Goal: Task Accomplishment & Management: Manage account settings

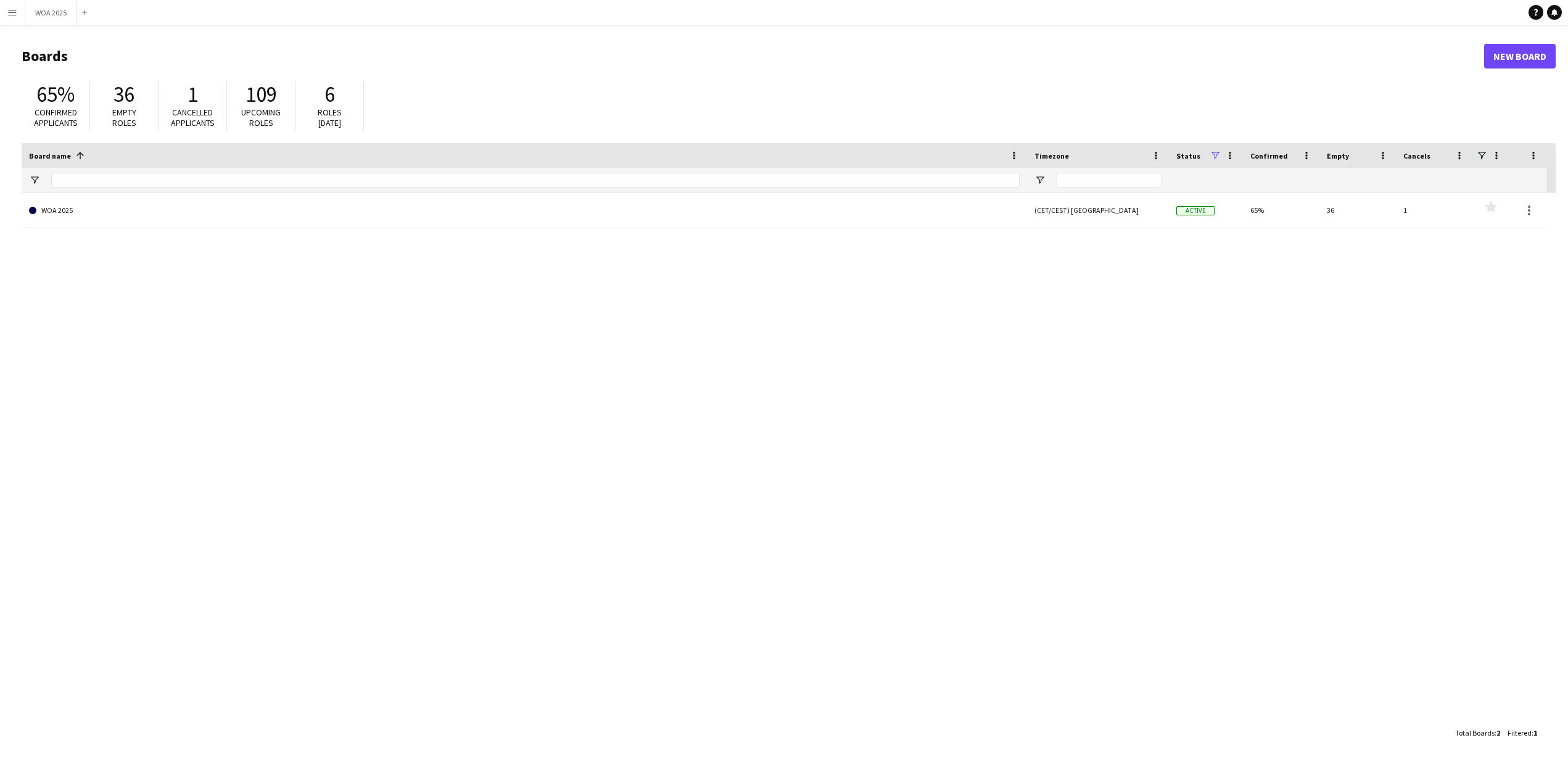
click at [12, 10] on app-icon "Menu" at bounding box center [12, 12] width 10 height 10
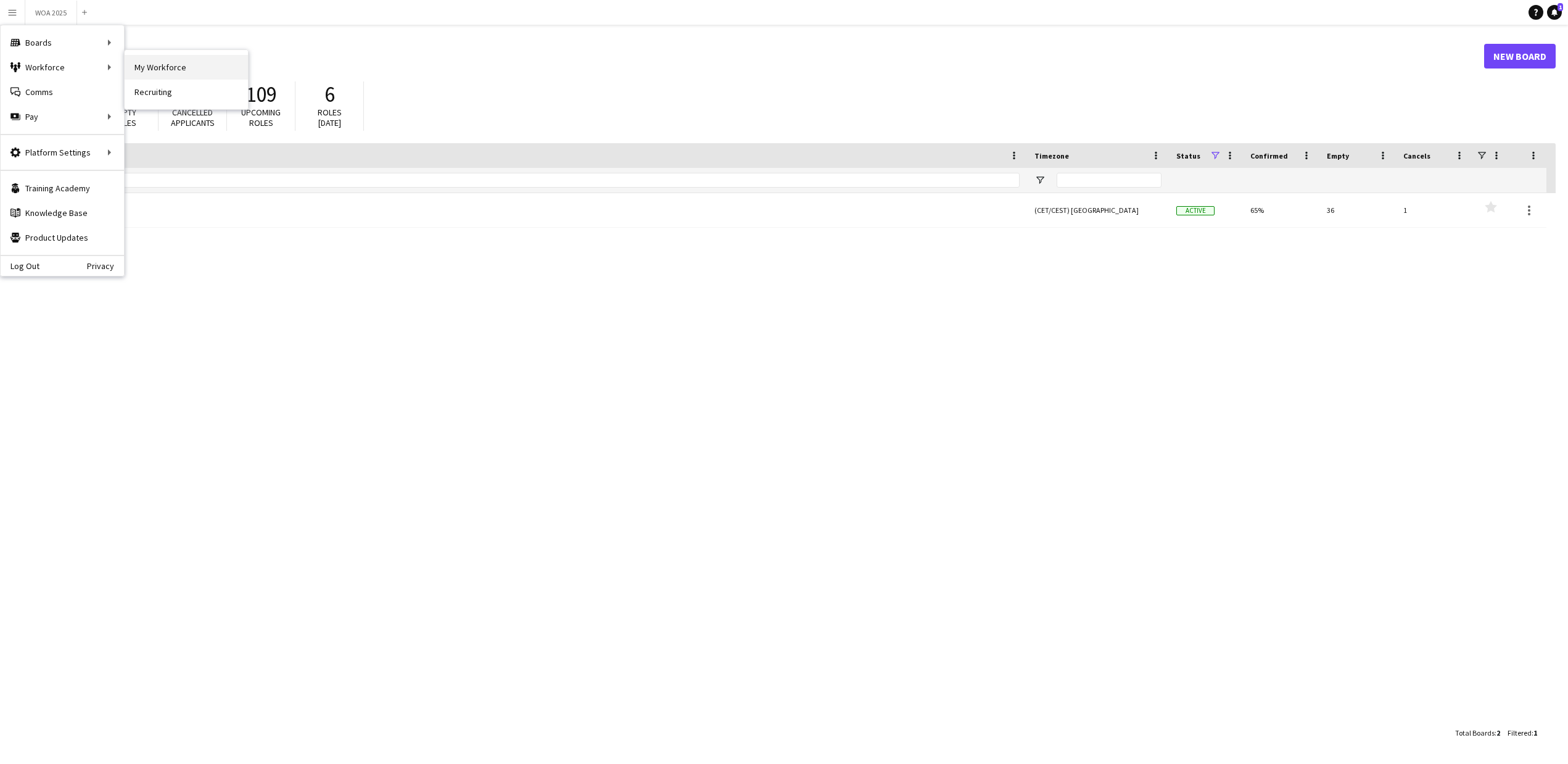
click at [145, 67] on link "My Workforce" at bounding box center [186, 67] width 124 height 25
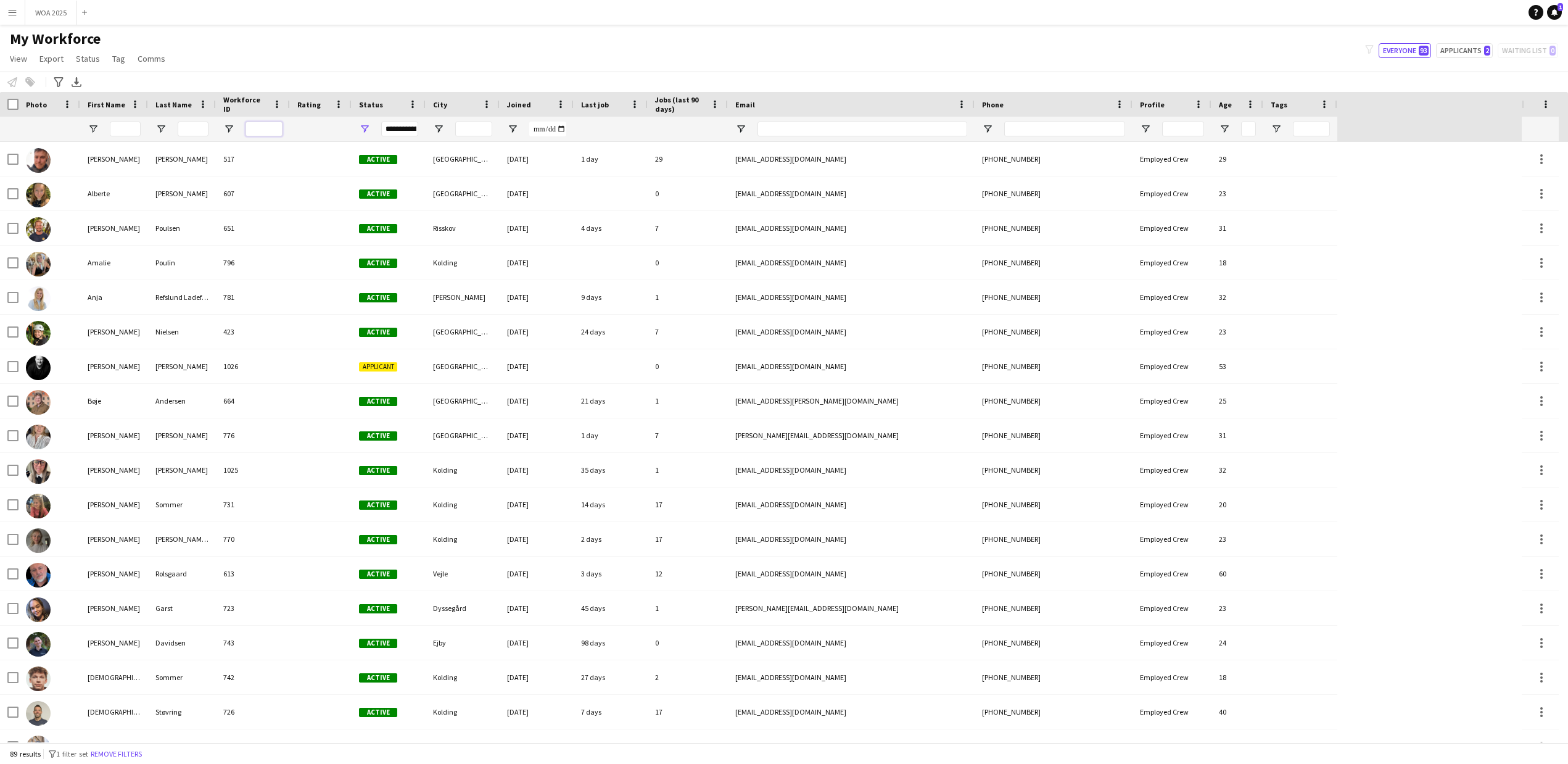
click at [264, 124] on input "Workforce ID Filter Input" at bounding box center [264, 129] width 37 height 15
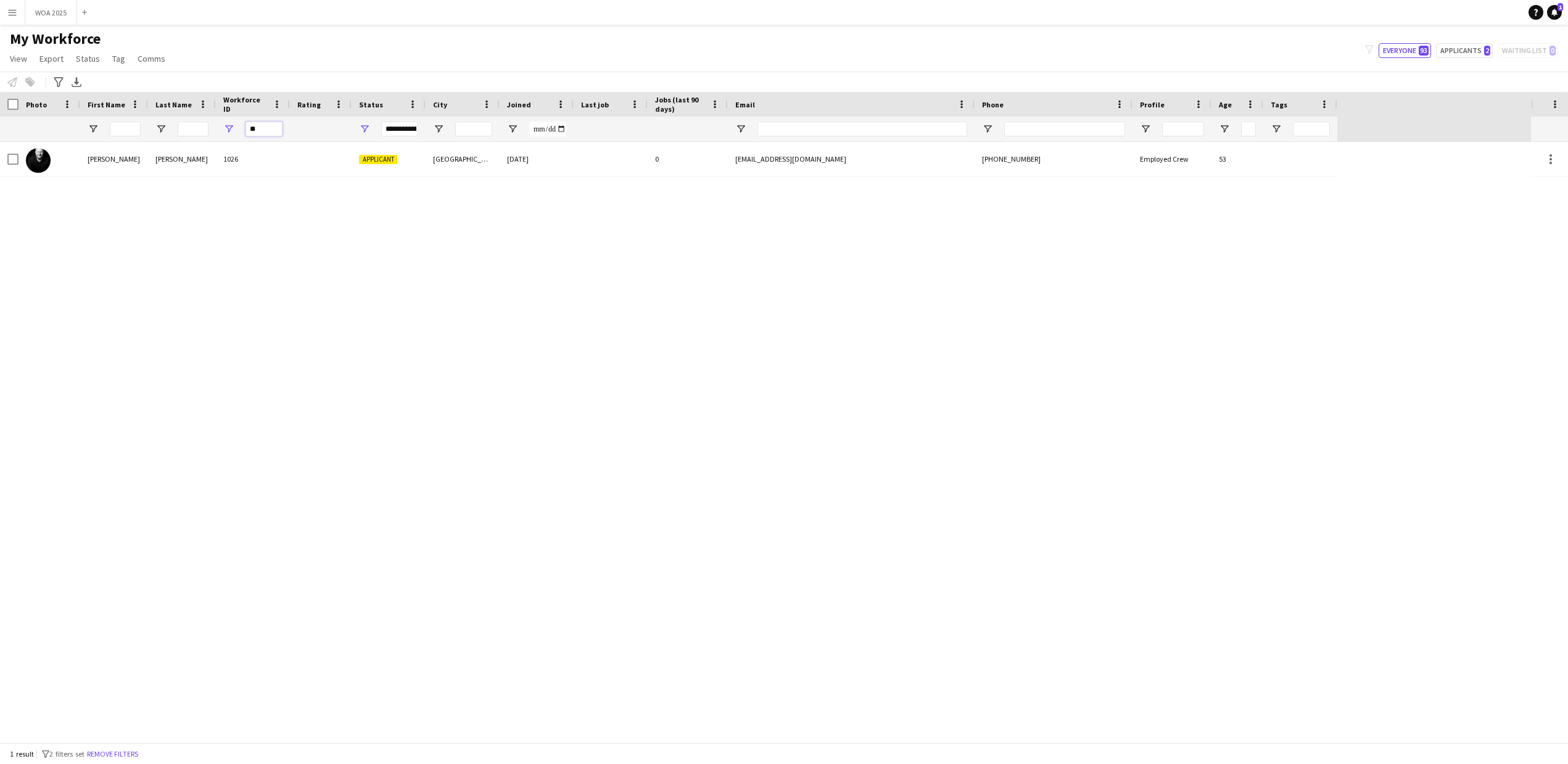
type input "*"
click at [270, 124] on input "****" at bounding box center [264, 129] width 37 height 15
type input "*"
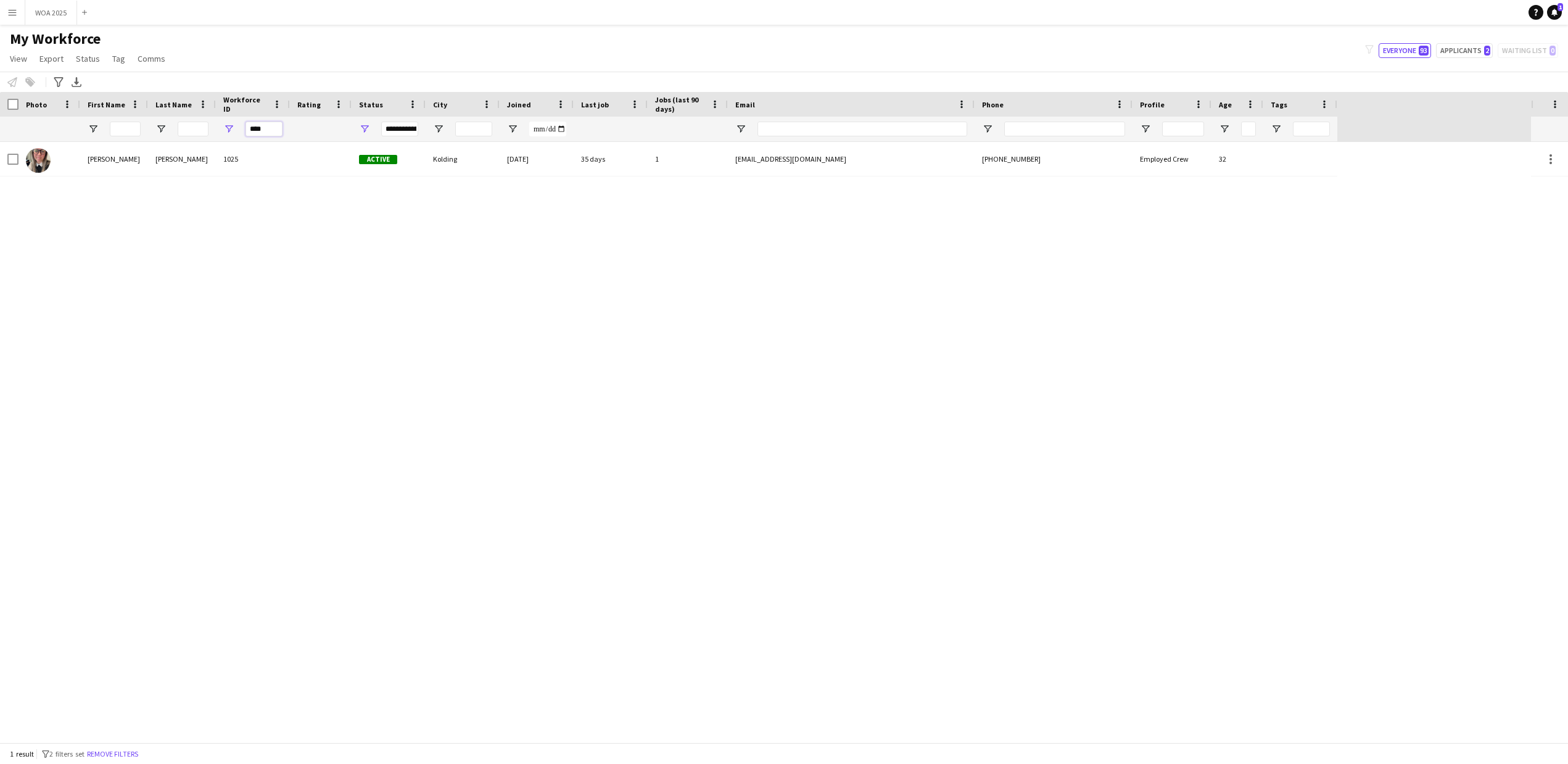
click at [274, 132] on input "****" at bounding box center [264, 129] width 37 height 15
click at [268, 127] on input "****" at bounding box center [264, 129] width 37 height 15
type input "*"
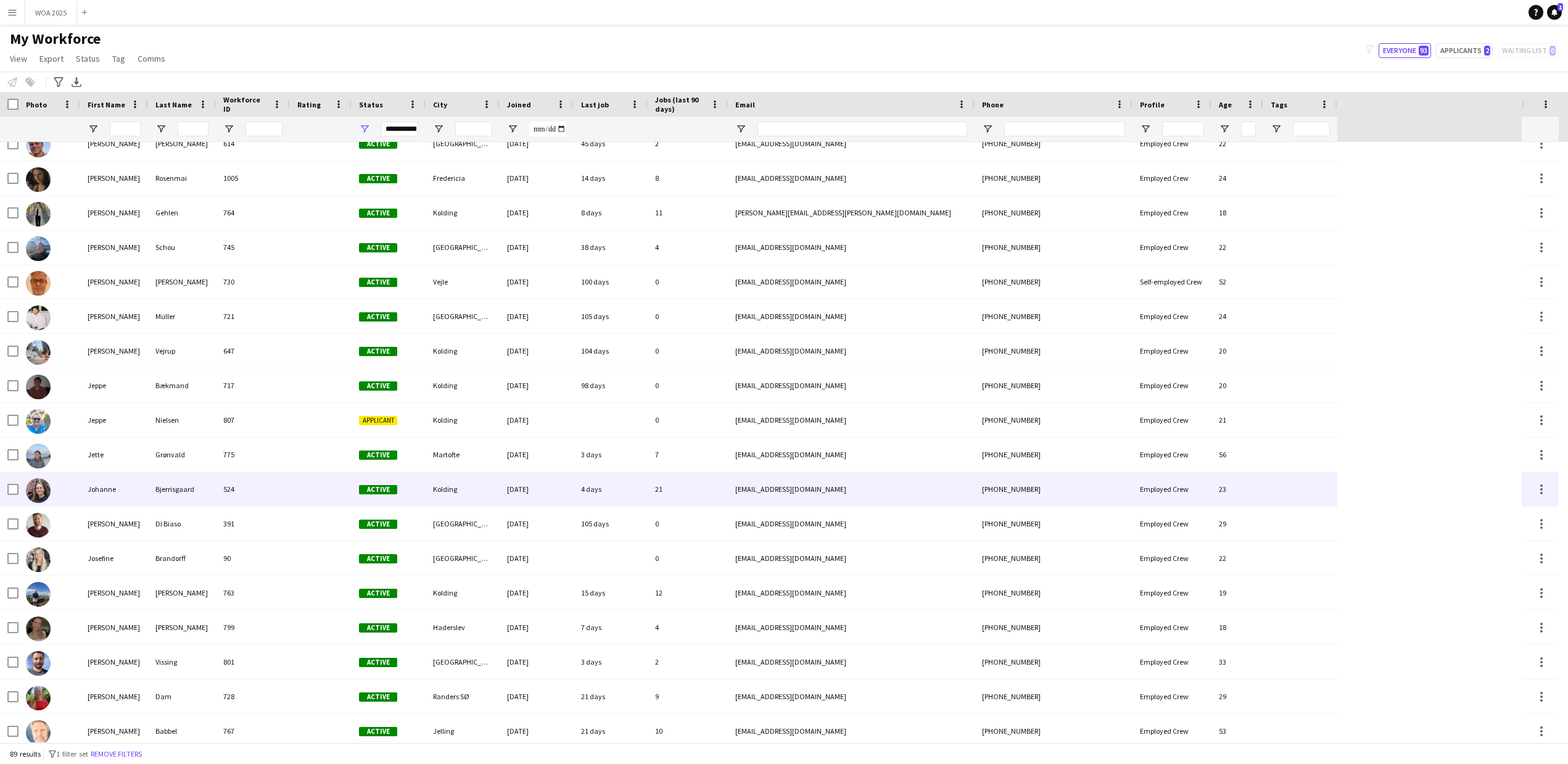
scroll to position [925, 0]
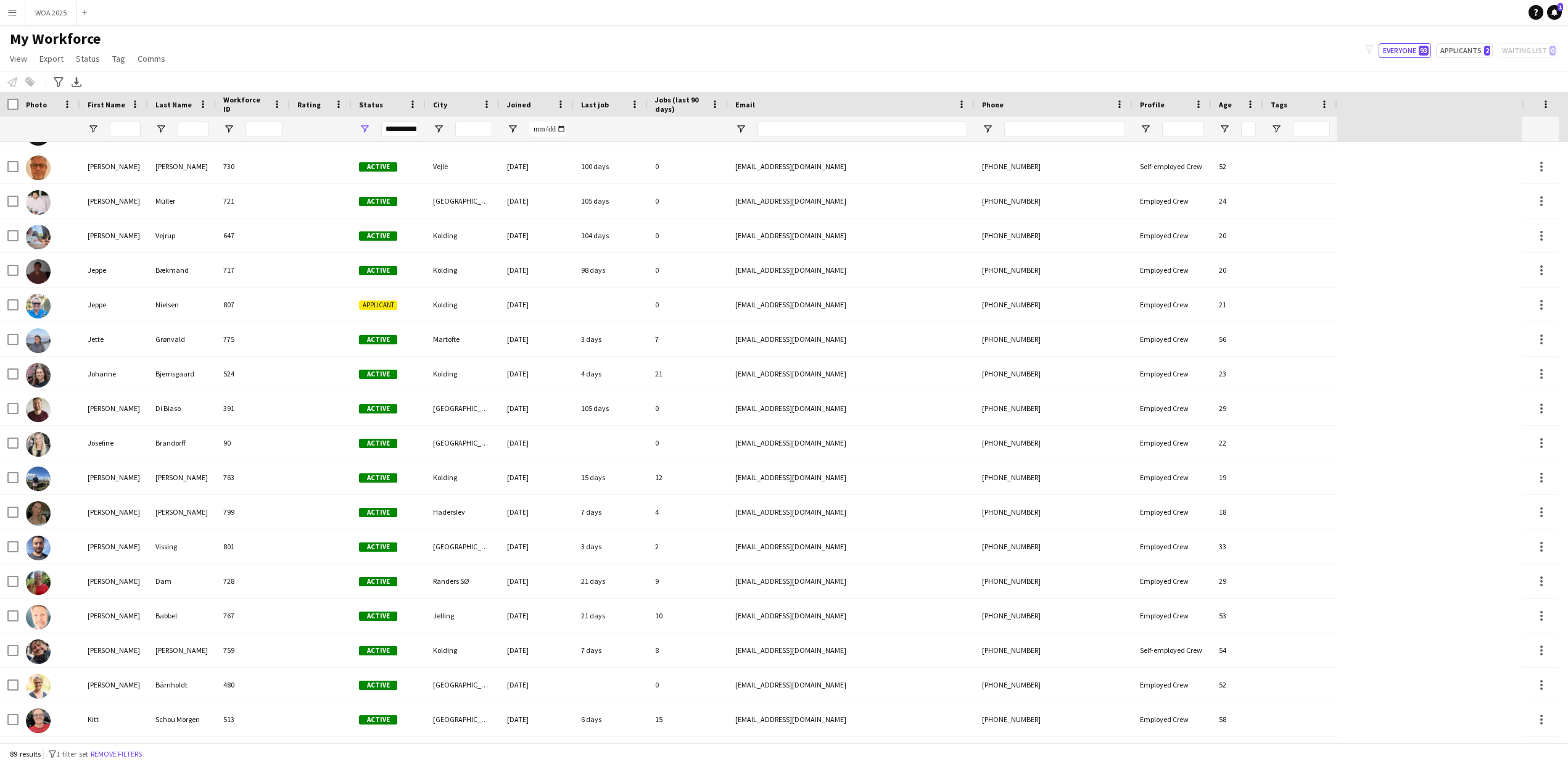
click at [808, 63] on div "My Workforce View Views Default view New view Update view Delete view Edit name…" at bounding box center [784, 51] width 1568 height 42
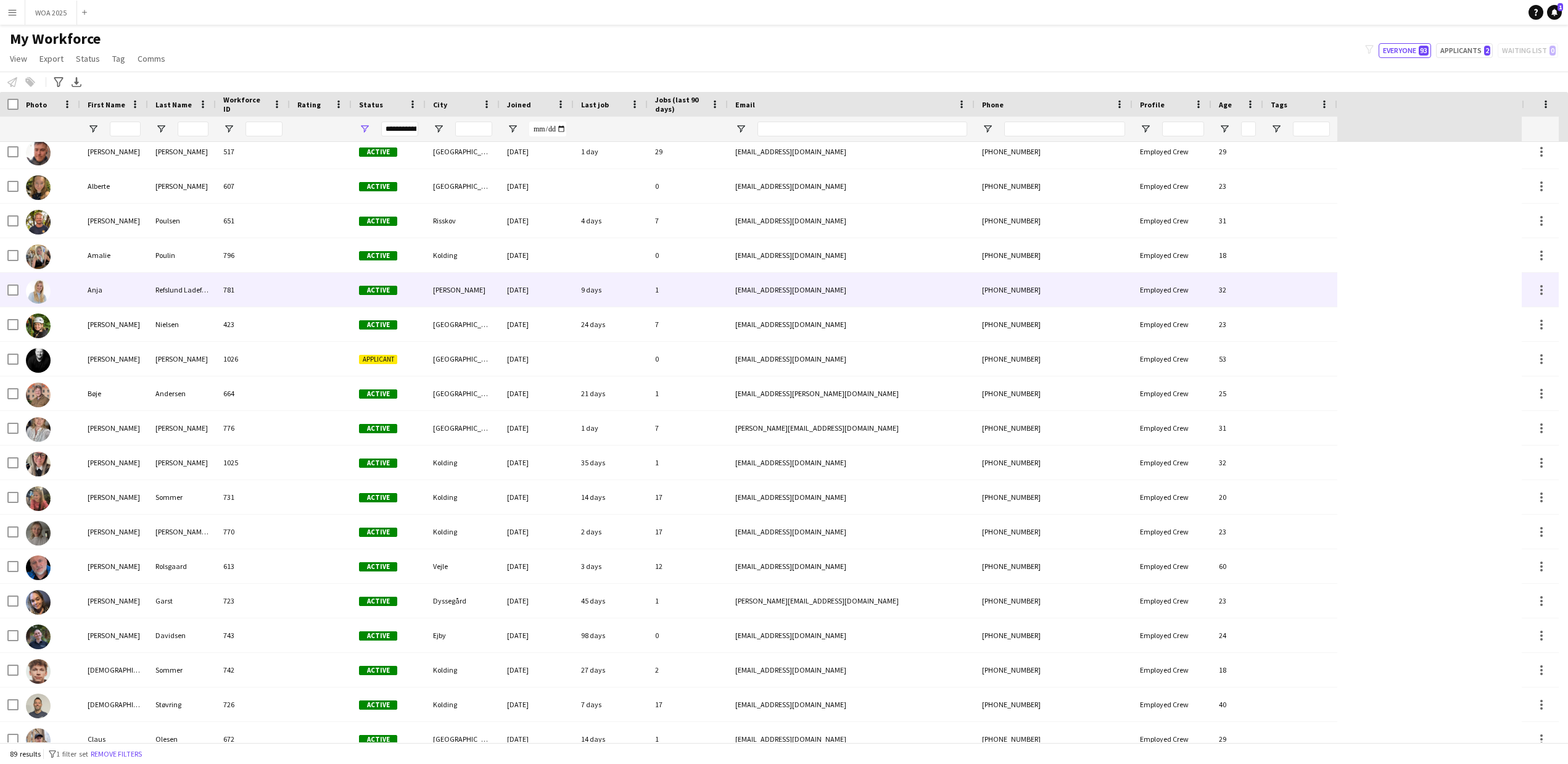
scroll to position [0, 0]
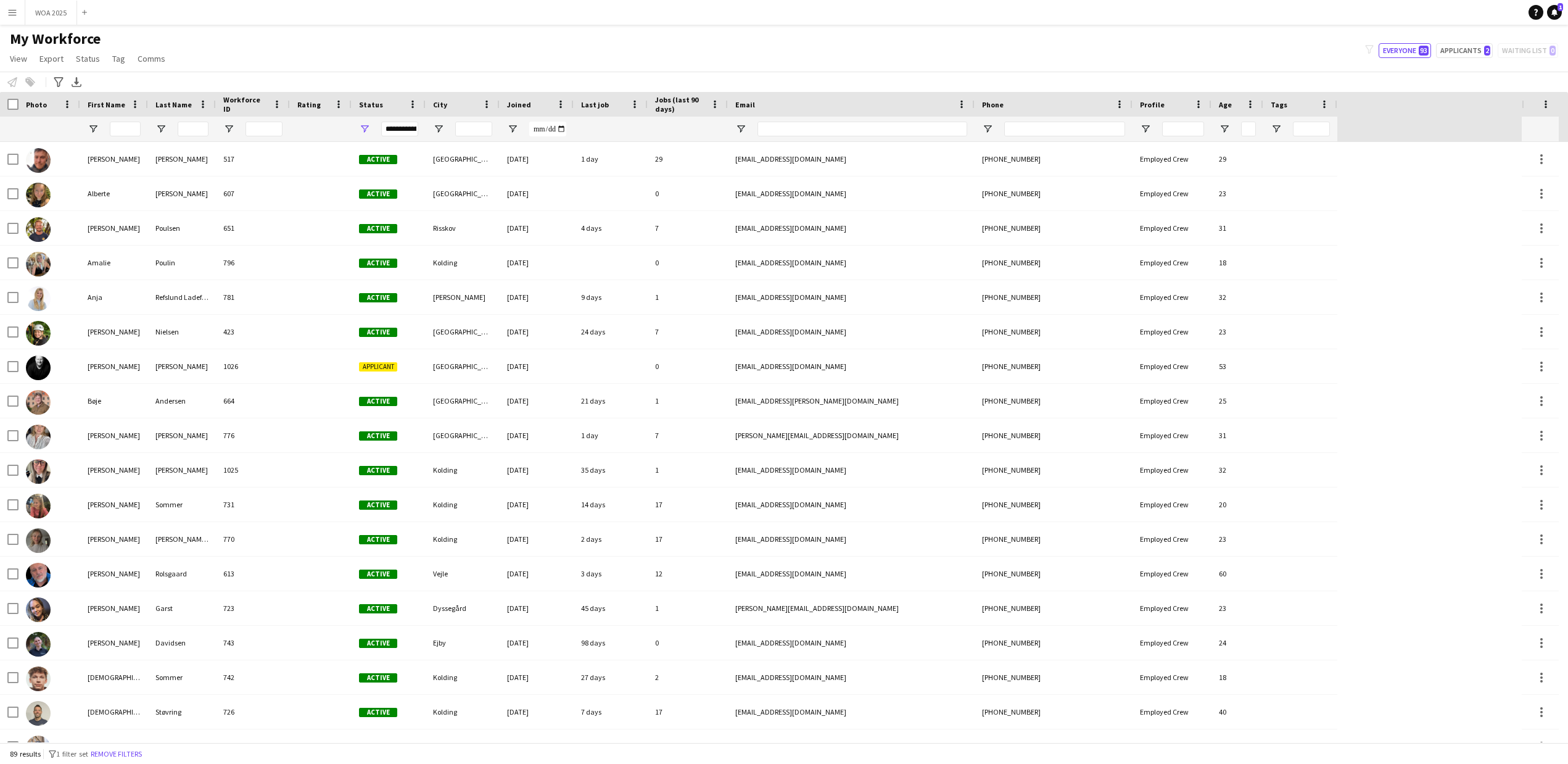
drag, startPoint x: 1542, startPoint y: 327, endPoint x: 1382, endPoint y: 330, distance: 160.0
click at [1382, 330] on div "[PERSON_NAME] [PERSON_NAME] 730 Active Vejle [DATE] 100 days 0 [EMAIL_ADDRESS][…" at bounding box center [779, 442] width 1559 height 600
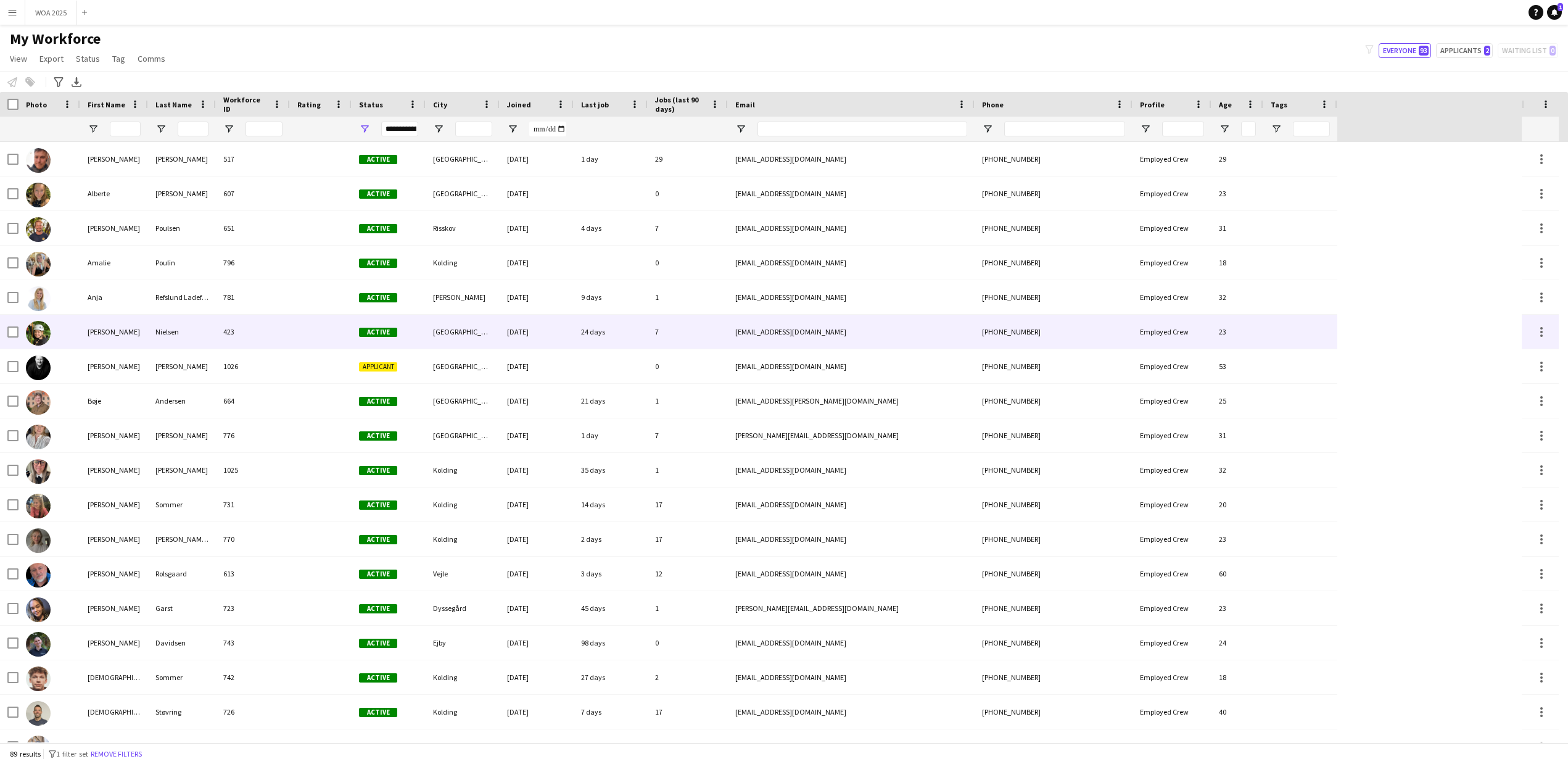
click at [96, 336] on div "[PERSON_NAME]" at bounding box center [114, 331] width 68 height 34
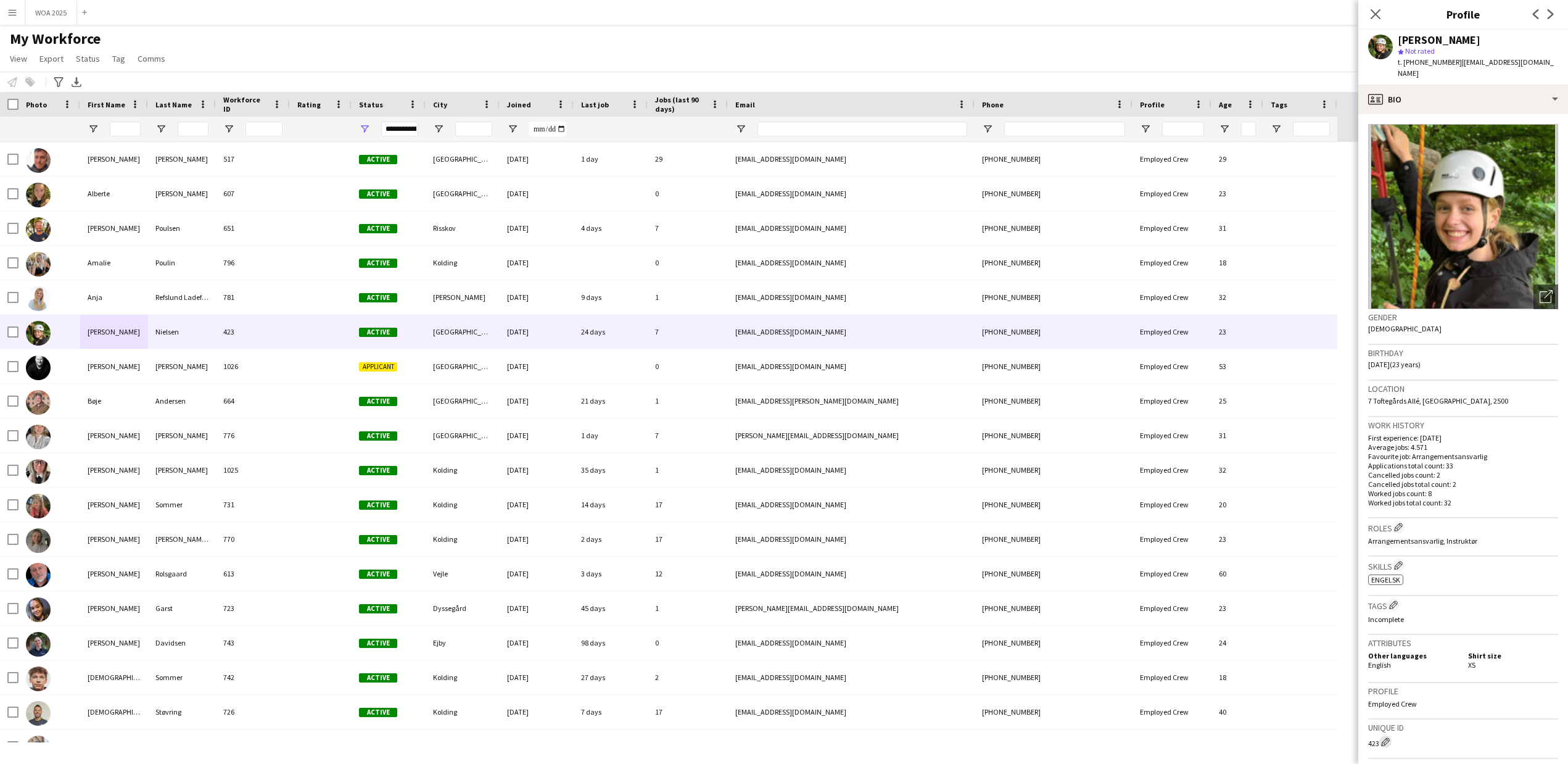
click at [1389, 737] on app-icon "Edit crew unique ID" at bounding box center [1385, 741] width 8 height 8
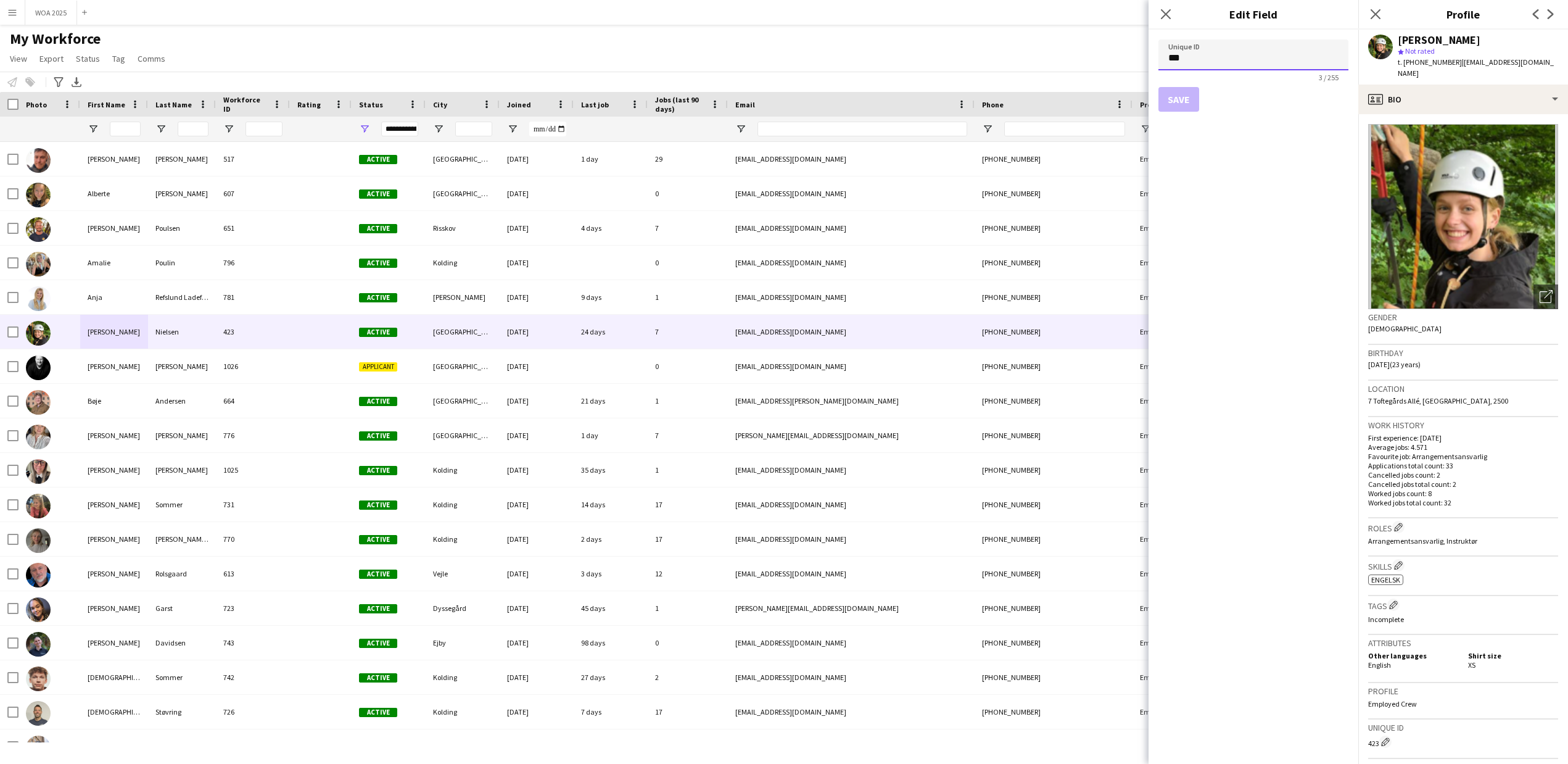
click at [1238, 56] on input "***" at bounding box center [1253, 55] width 190 height 31
click at [1237, 56] on input "***" at bounding box center [1253, 55] width 190 height 31
type input "***"
click at [1184, 105] on button "Save" at bounding box center [1179, 99] width 41 height 25
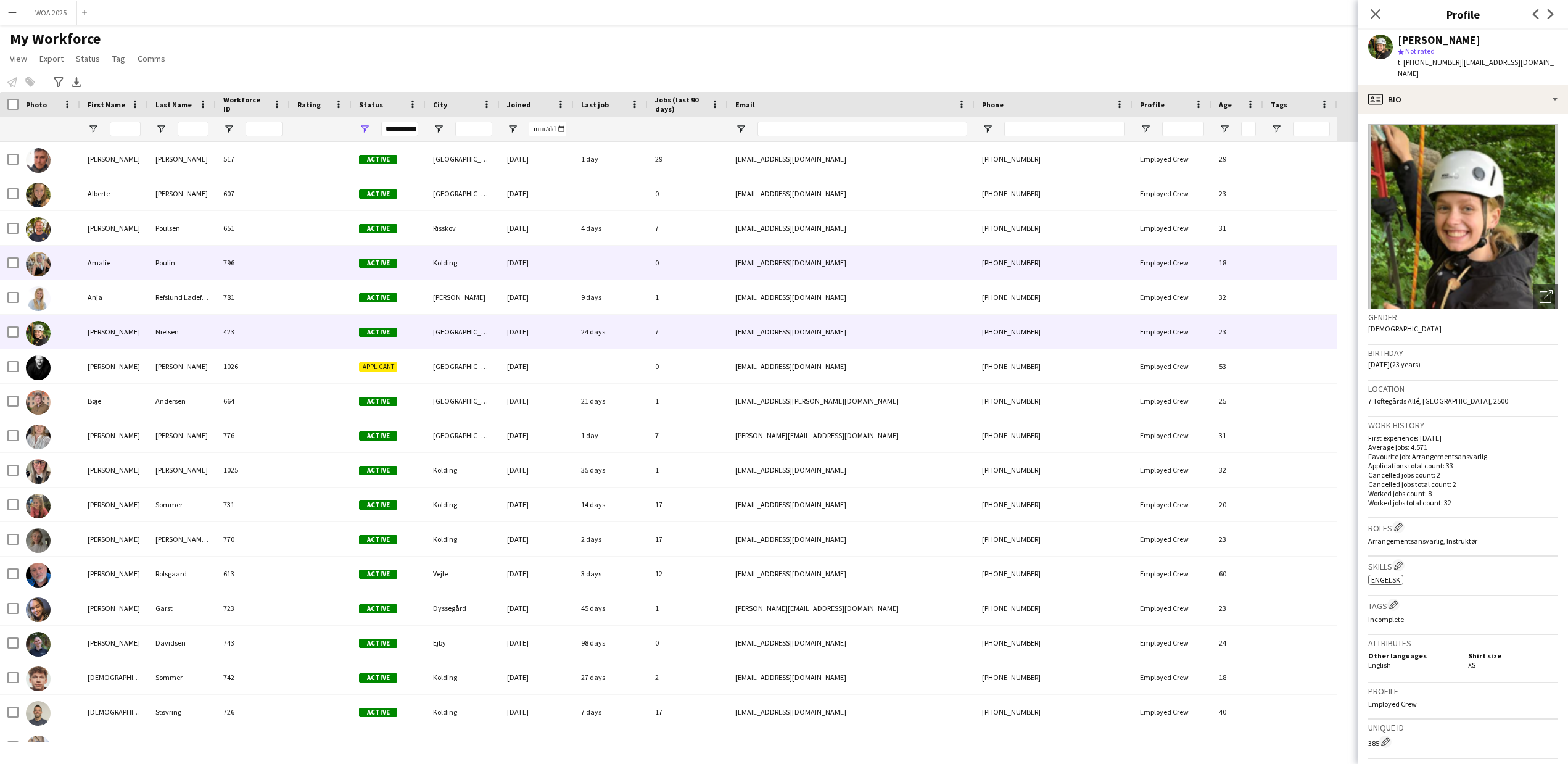
click at [106, 263] on div "Amalie" at bounding box center [114, 262] width 68 height 34
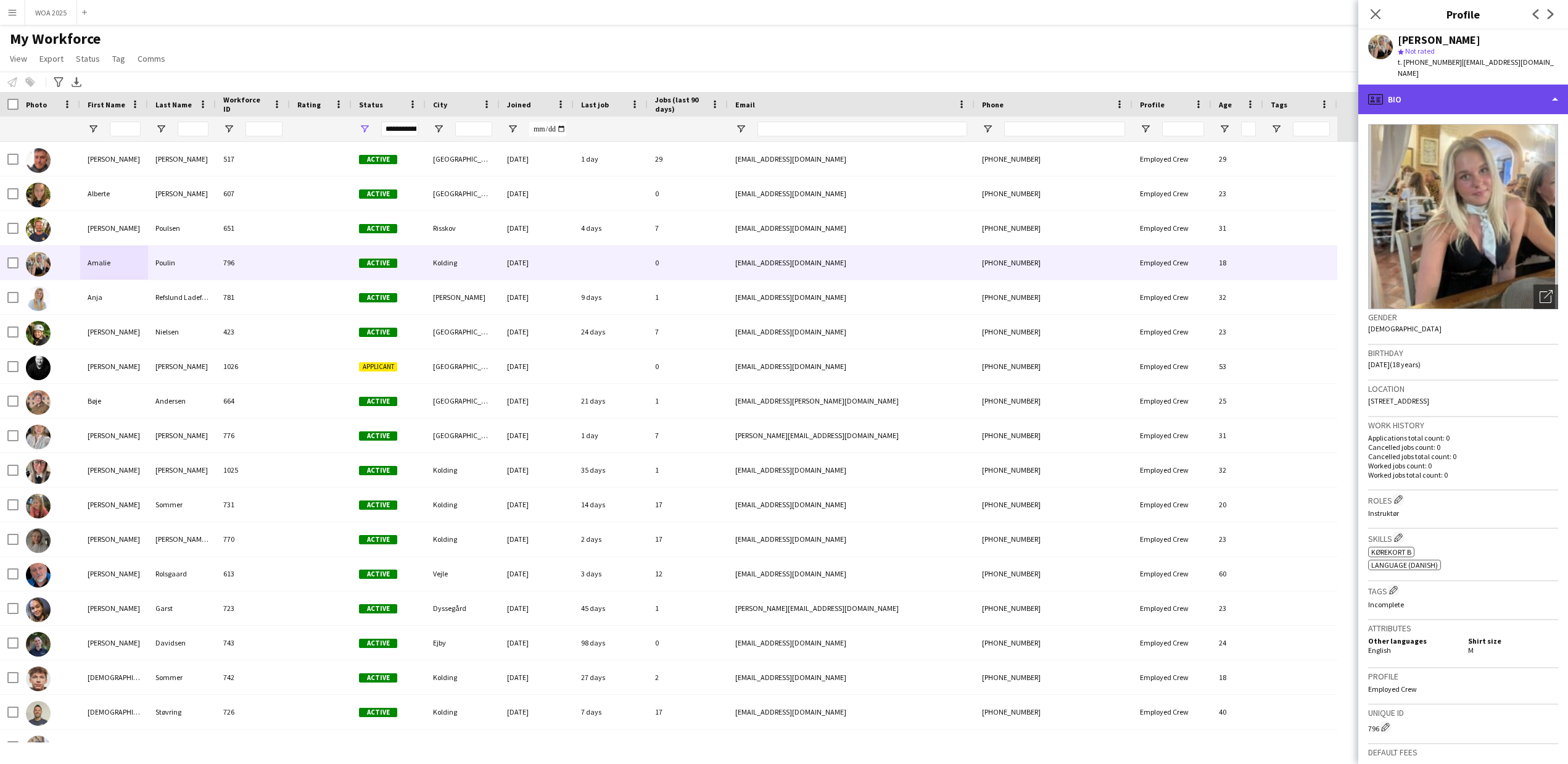
click at [1481, 85] on div "profile Bio" at bounding box center [1464, 99] width 210 height 29
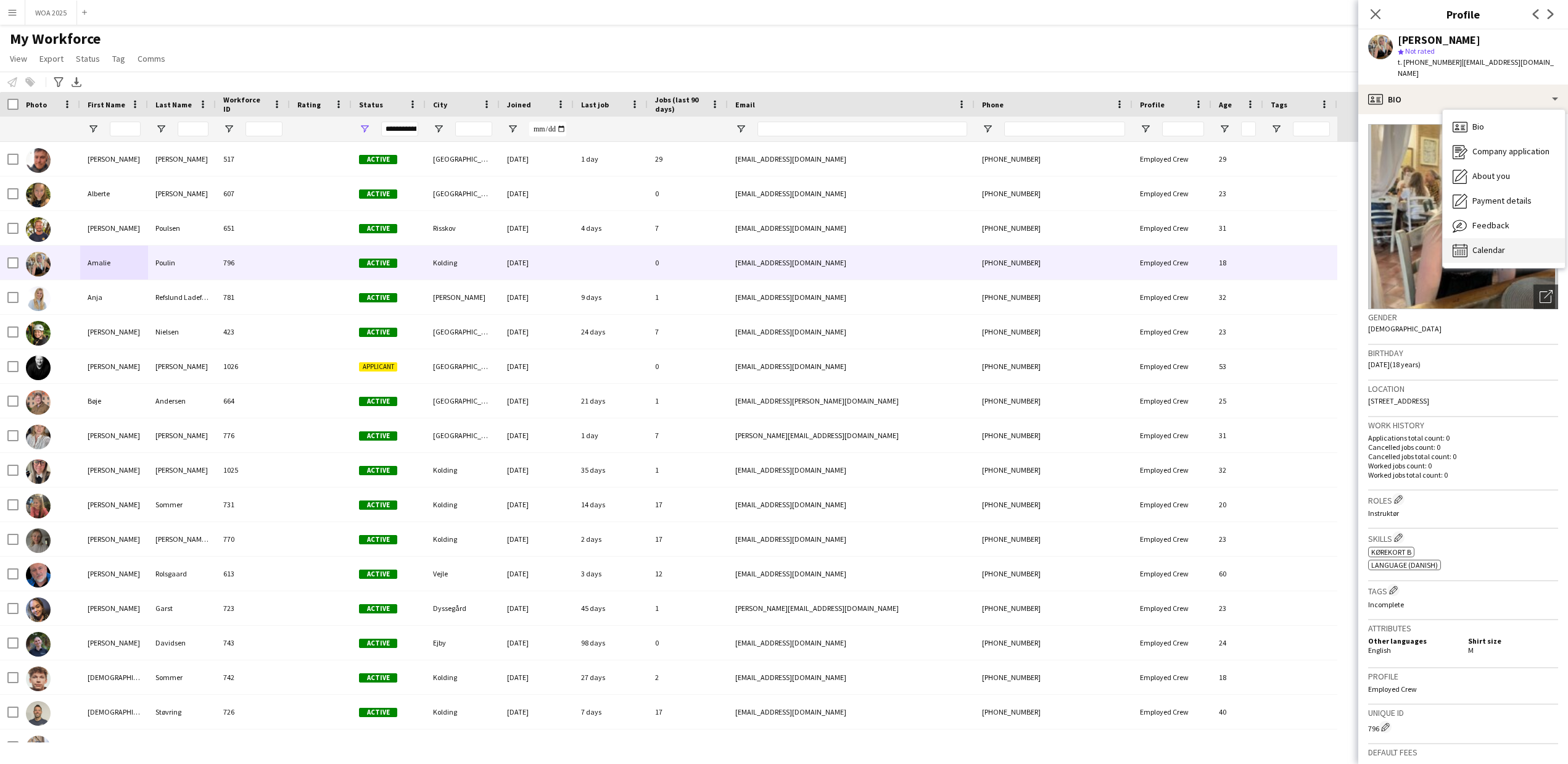
click at [1478, 245] on span "Calendar" at bounding box center [1489, 250] width 33 height 11
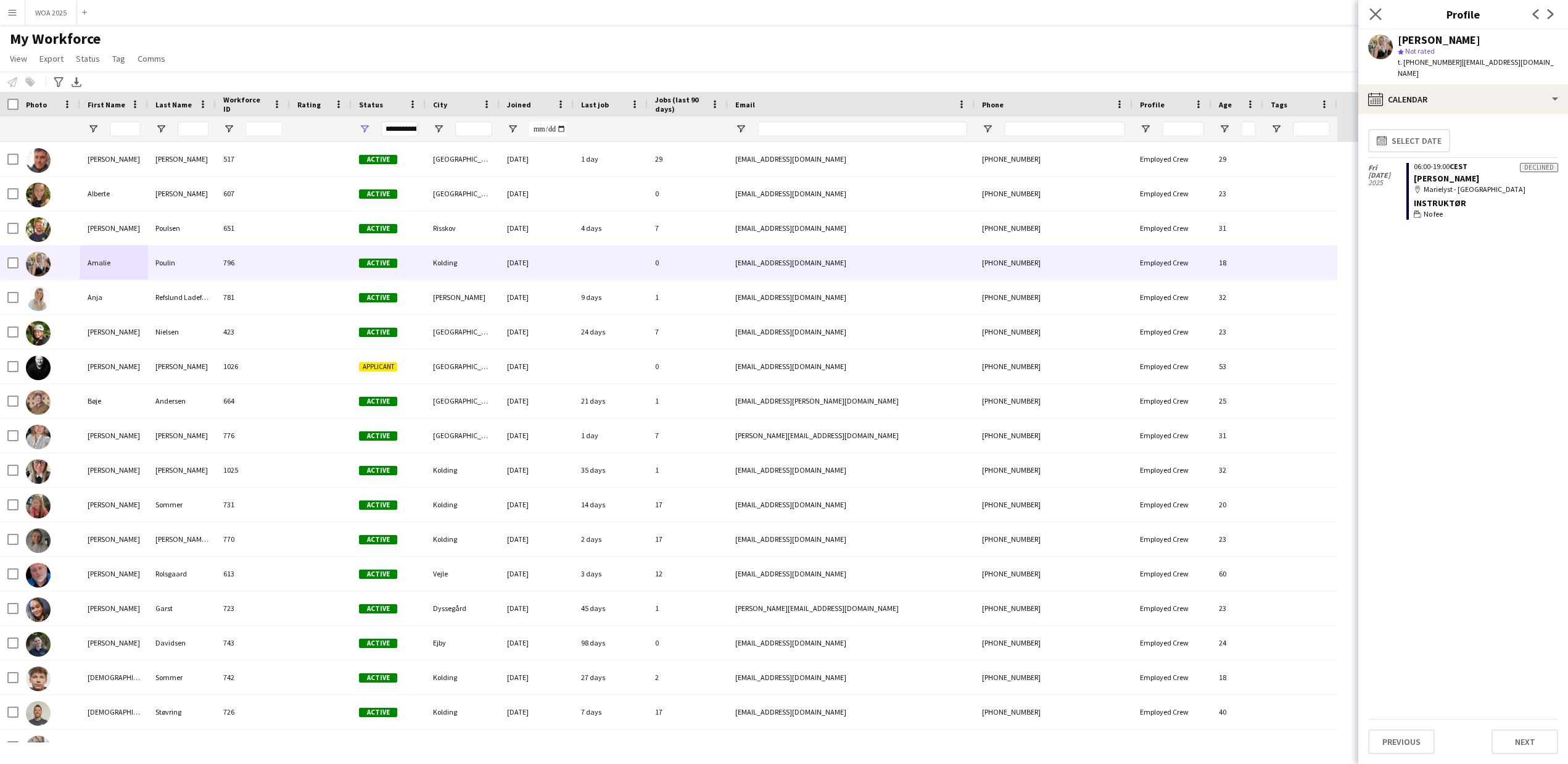
click at [1378, 6] on app-icon "Close pop-in" at bounding box center [1376, 15] width 18 height 18
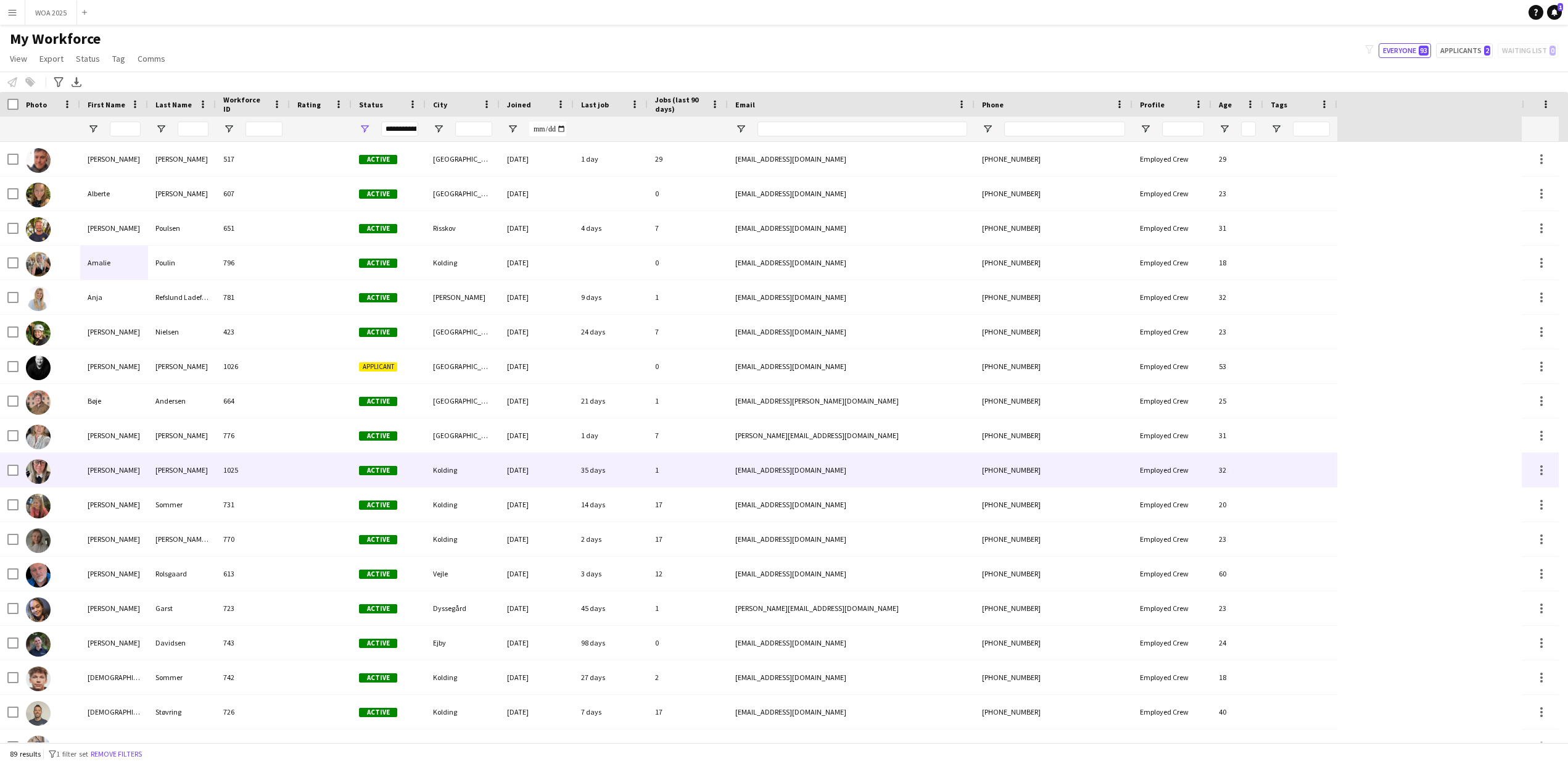
click at [92, 469] on div "[PERSON_NAME]" at bounding box center [114, 469] width 68 height 34
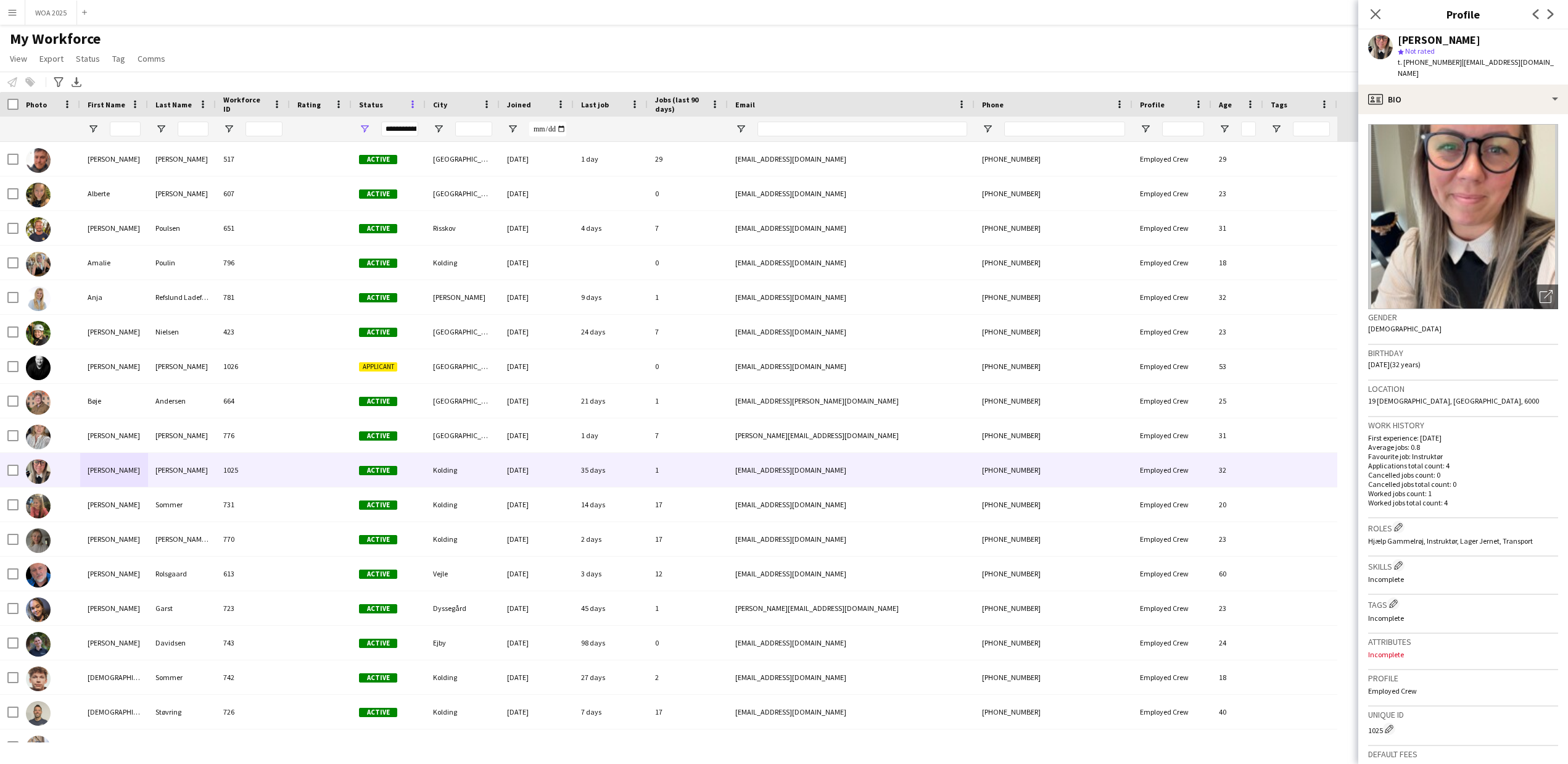
click at [414, 106] on span at bounding box center [412, 104] width 11 height 11
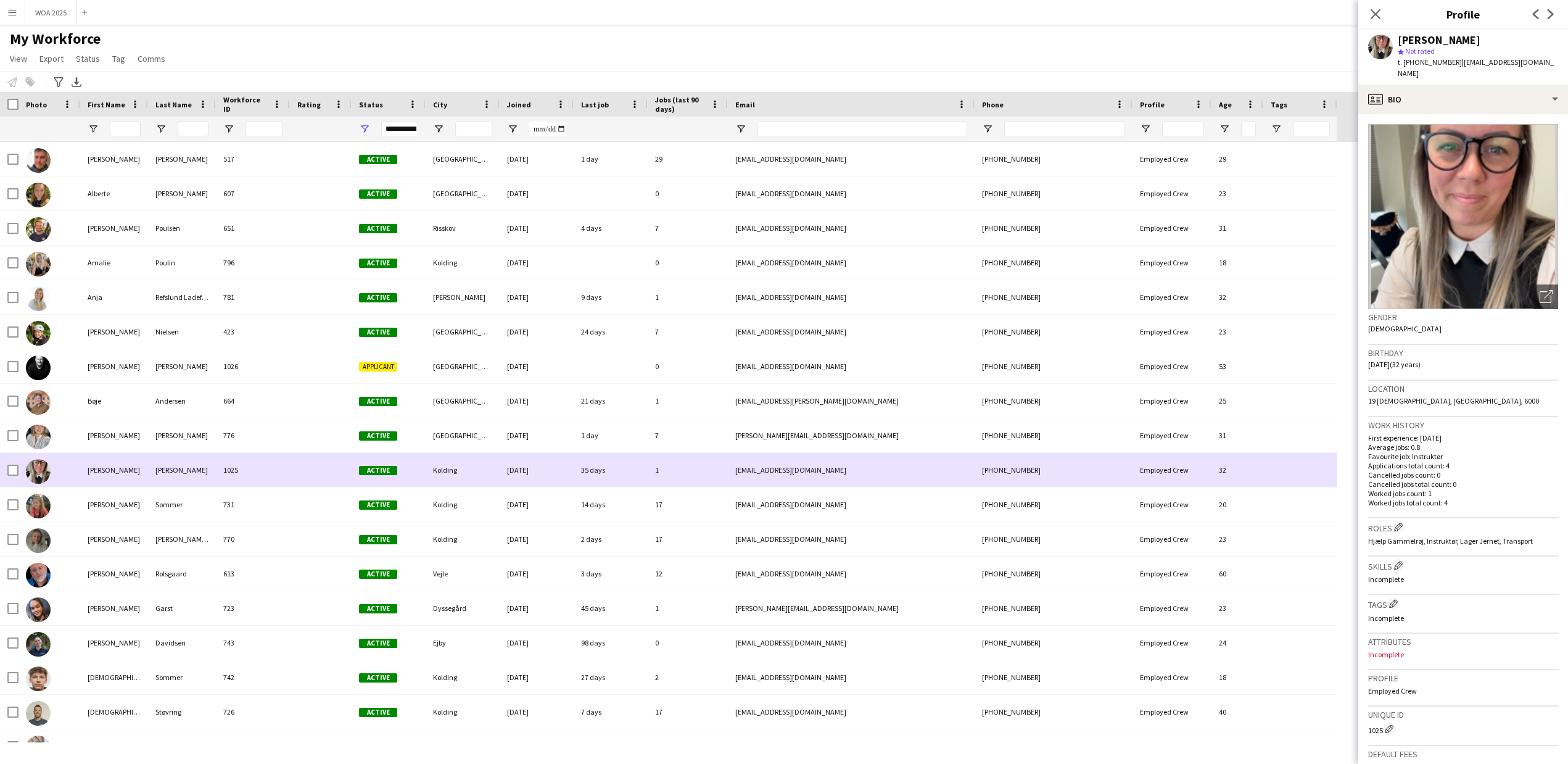
click at [380, 470] on span "Active" at bounding box center [378, 470] width 38 height 9
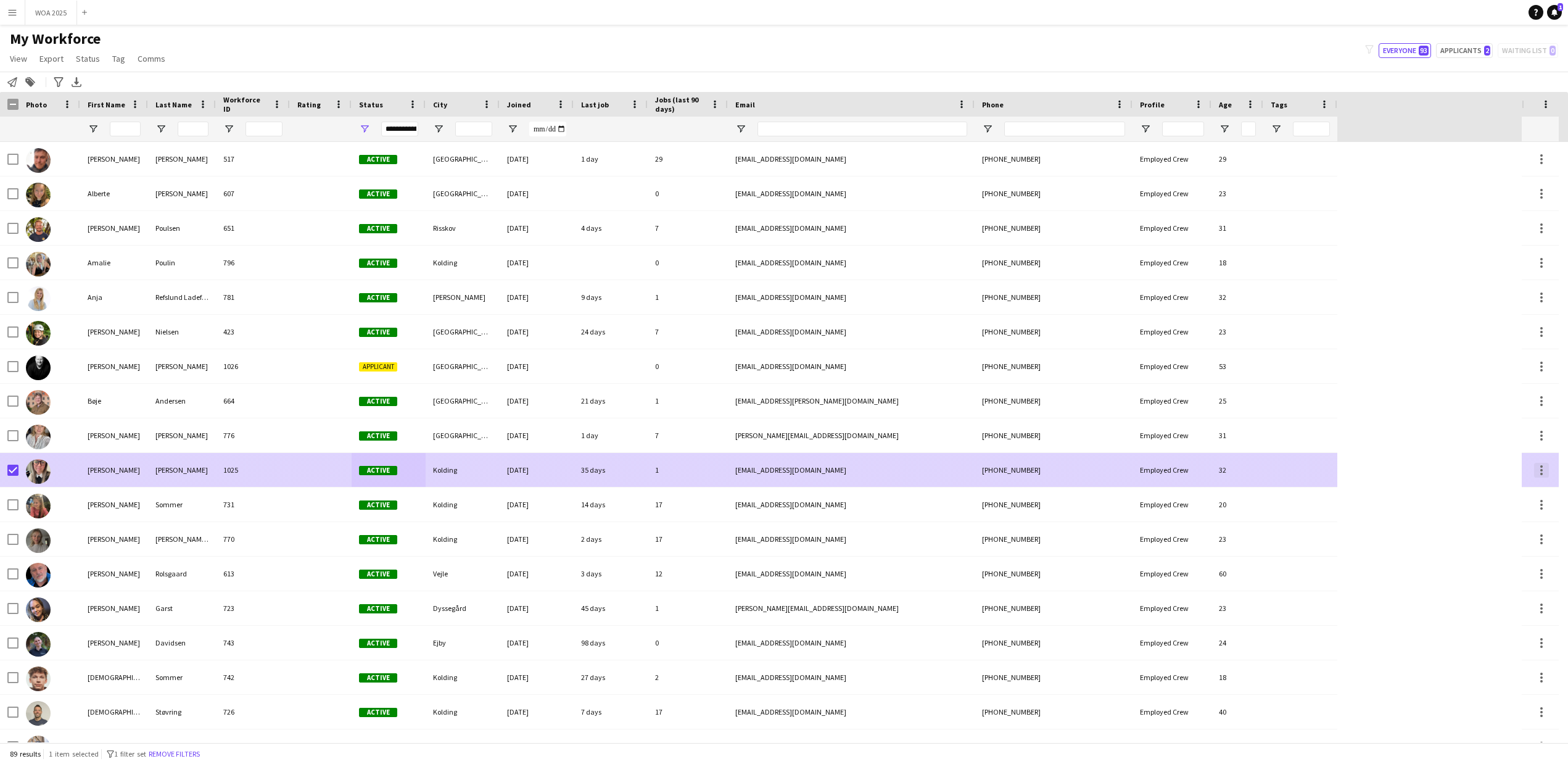
click at [1539, 469] on div at bounding box center [1541, 470] width 15 height 15
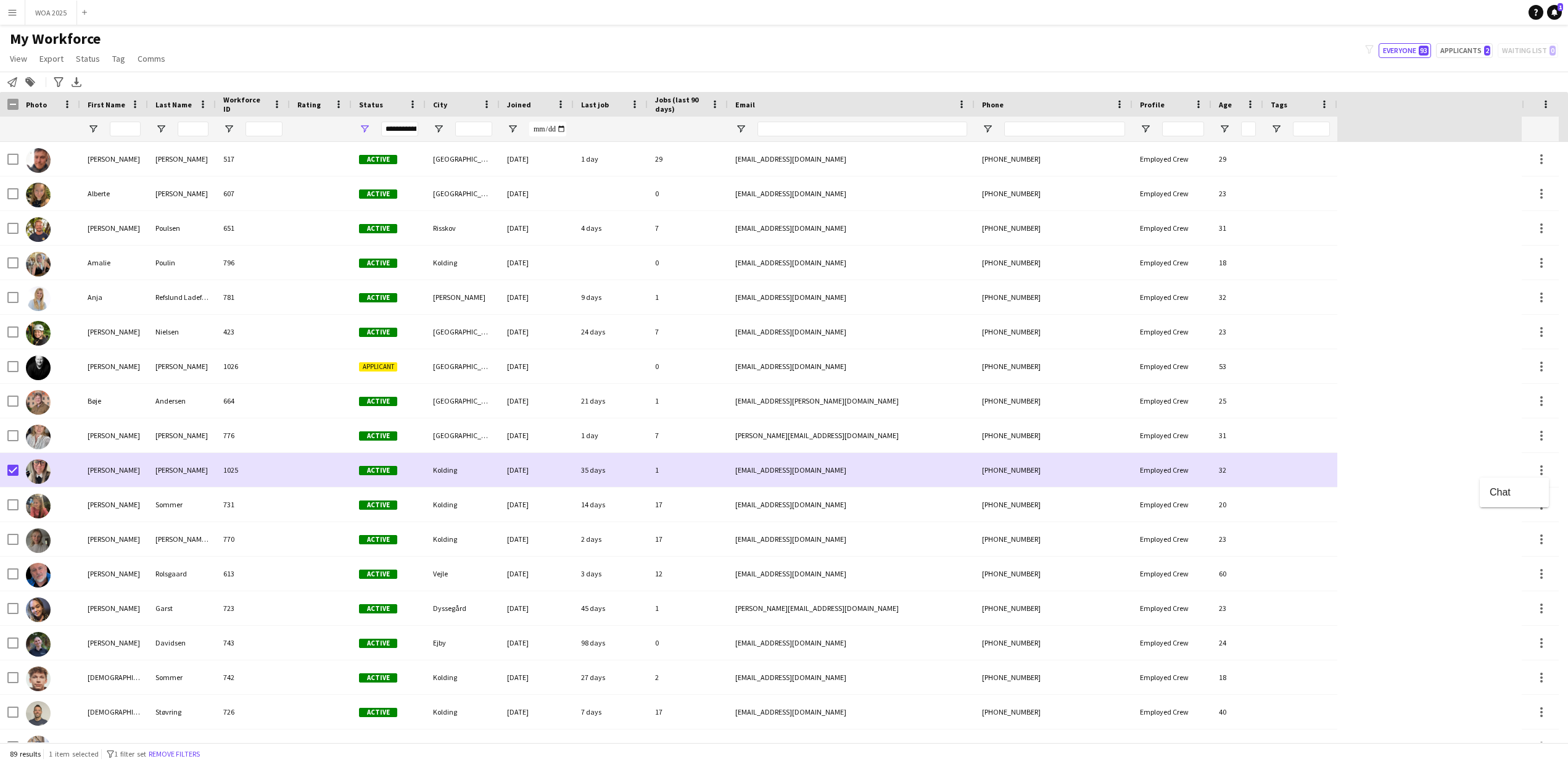
click at [92, 474] on div at bounding box center [784, 382] width 1568 height 764
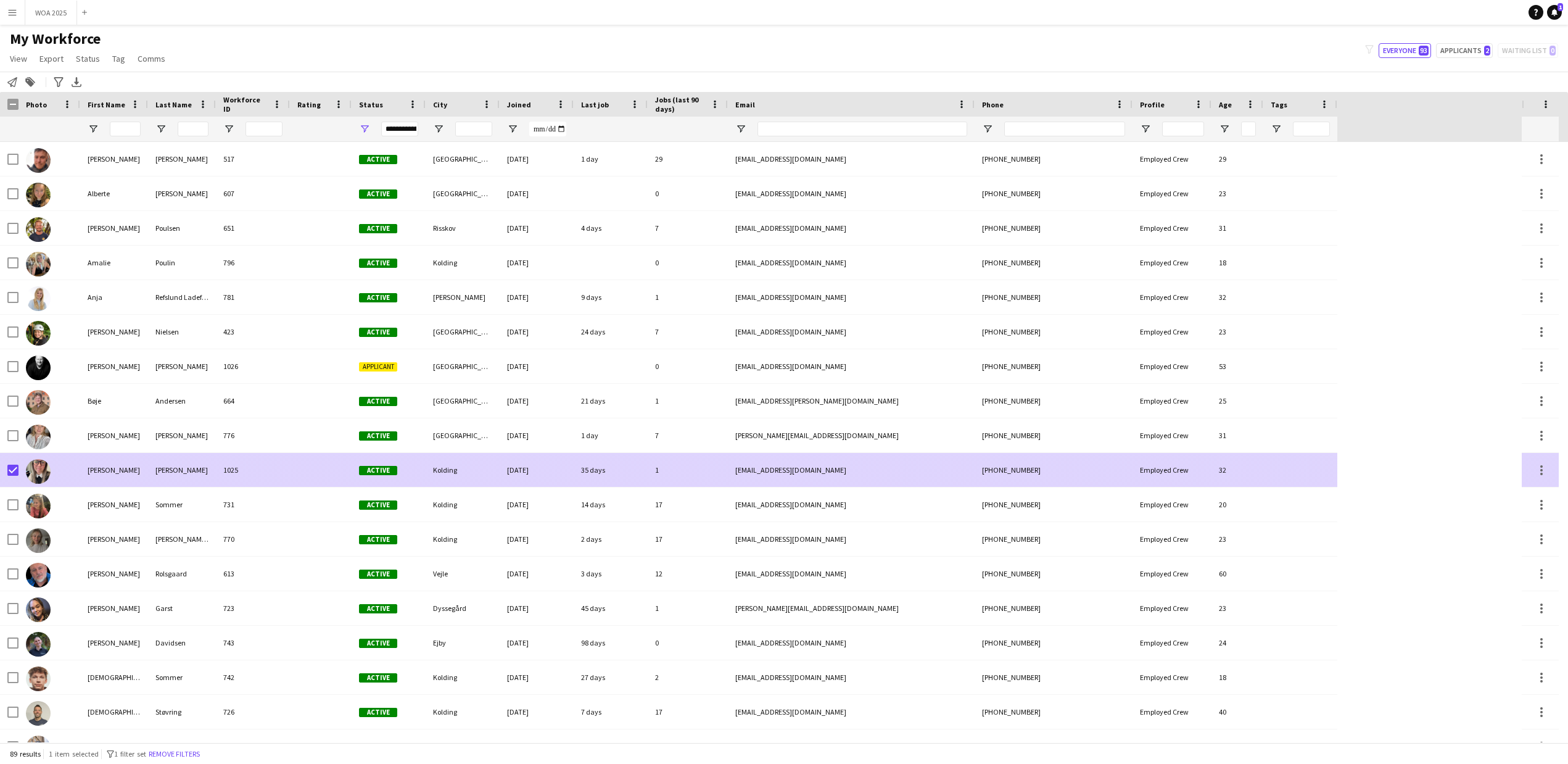
click at [112, 468] on div "[PERSON_NAME]" at bounding box center [114, 469] width 68 height 34
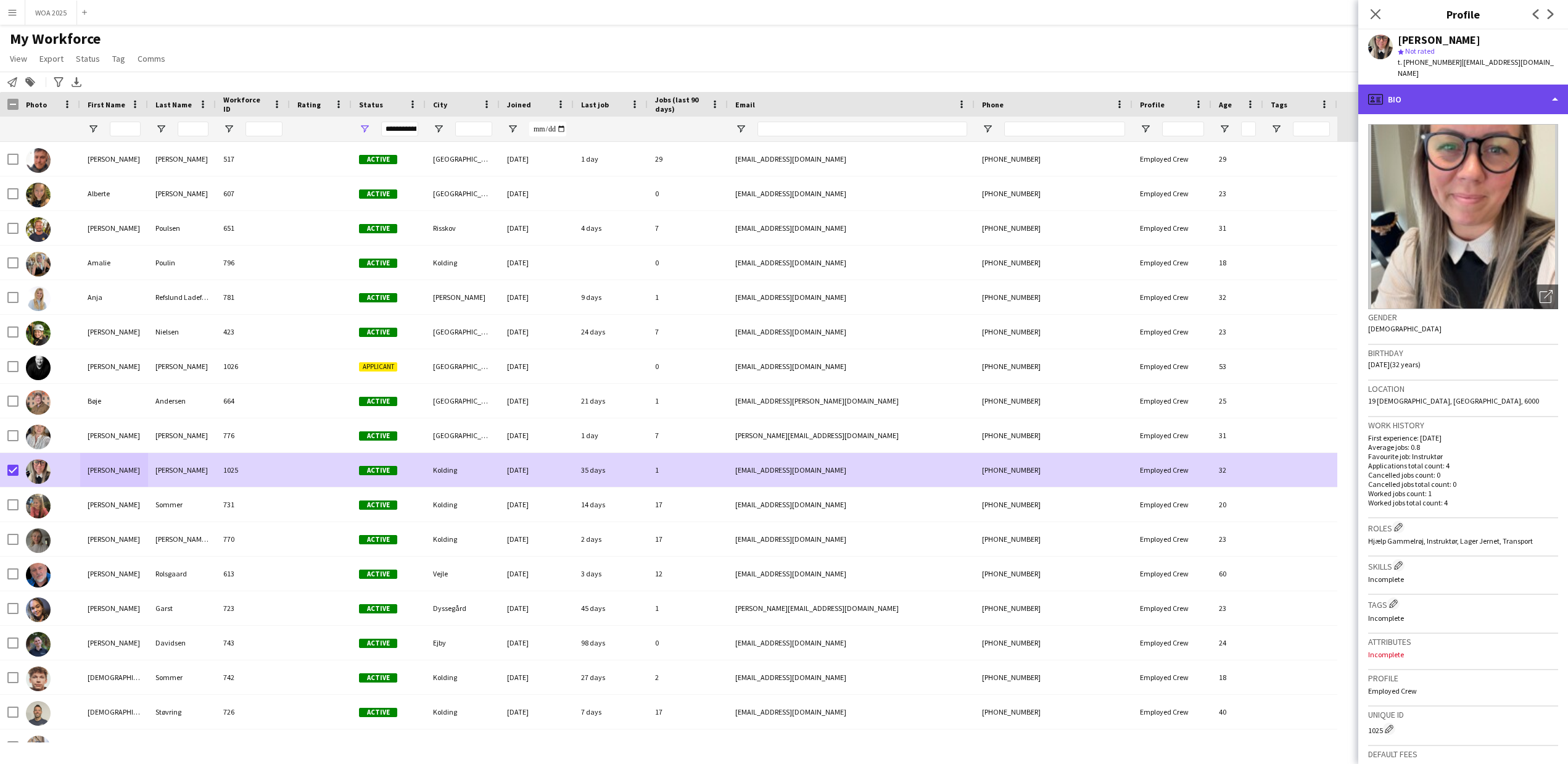
click at [1493, 89] on div "profile Bio" at bounding box center [1464, 99] width 210 height 29
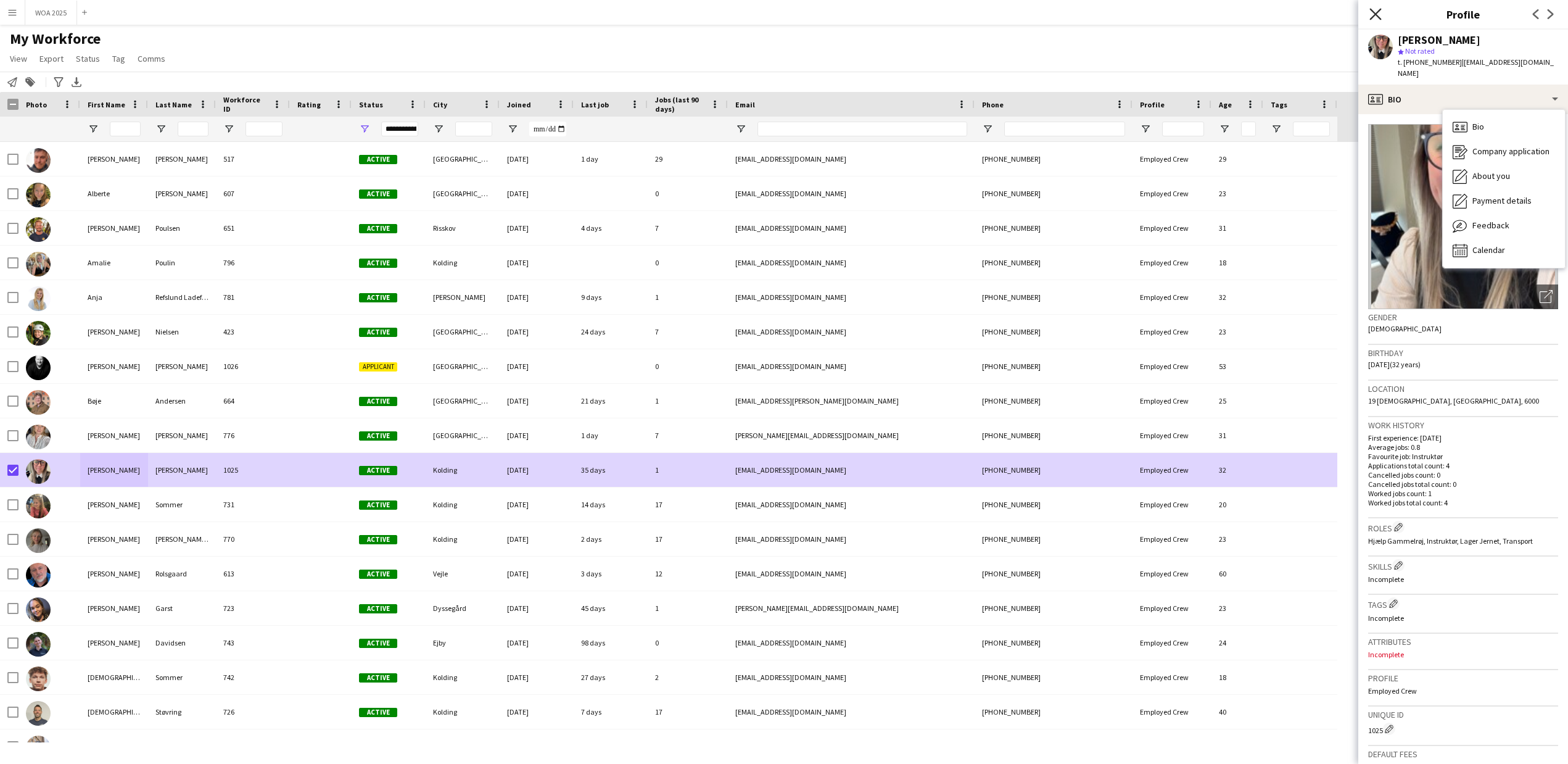
click at [1373, 17] on icon at bounding box center [1375, 14] width 12 height 12
